Goal: Transaction & Acquisition: Subscribe to service/newsletter

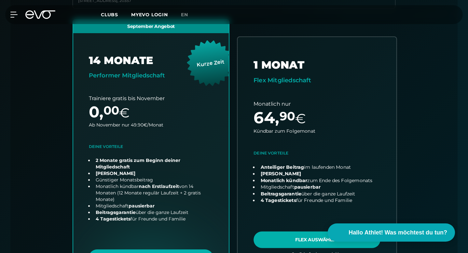
click at [310, 212] on link "choose plan" at bounding box center [317, 151] width 159 height 229
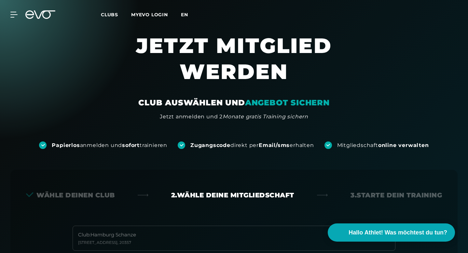
click at [185, 12] on span "en" at bounding box center [184, 15] width 7 height 6
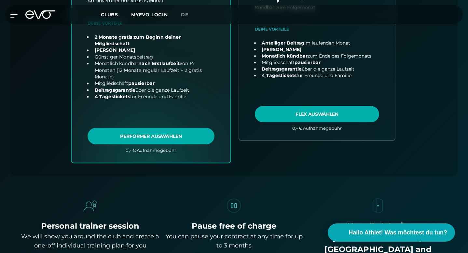
scroll to position [322, 0]
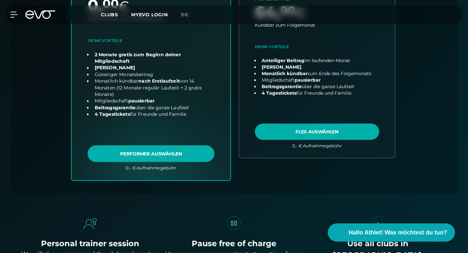
click at [144, 156] on link "choose plan" at bounding box center [151, 45] width 159 height 269
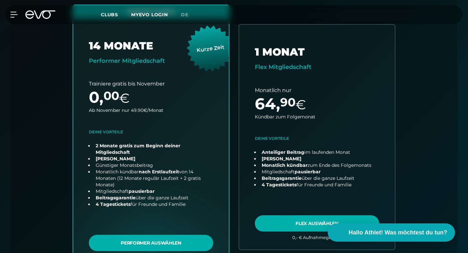
scroll to position [231, 0]
click at [409, 56] on div "Club : Hamburg Schanze Kampstraße 15 , 20357 change September Angebot 14 MONATE…" at bounding box center [234, 127] width 416 height 316
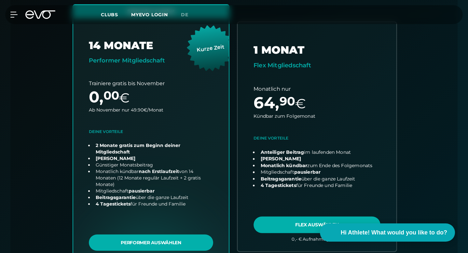
scroll to position [231, 0]
